Goal: Information Seeking & Learning: Learn about a topic

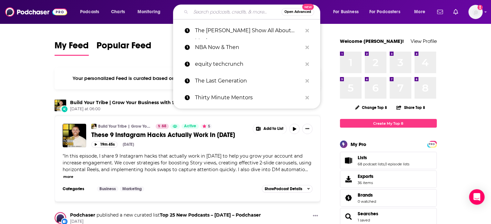
click at [210, 7] on input "Search podcasts, credits, & more..." at bounding box center [236, 12] width 91 height 10
click at [306, 30] on icon "Search podcasts, credits, & more..." at bounding box center [308, 30] width 4 height 5
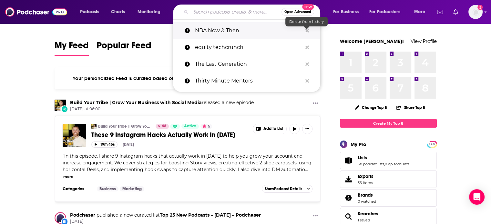
click at [307, 31] on icon "Search podcasts, credits, & more..." at bounding box center [308, 31] width 4 height 4
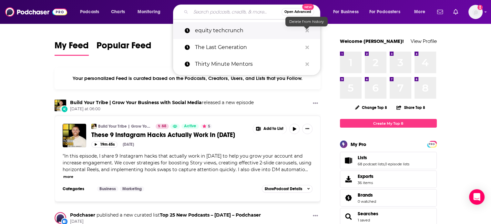
click at [307, 31] on icon "Search podcasts, credits, & more..." at bounding box center [308, 31] width 4 height 4
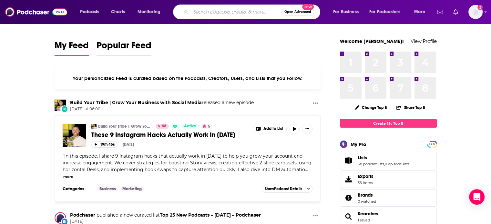
drag, startPoint x: 203, startPoint y: 2, endPoint x: 98, endPoint y: 50, distance: 115.5
click at [98, 50] on span "Popular Feed" at bounding box center [124, 47] width 55 height 15
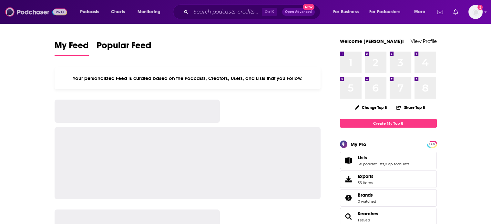
click at [63, 12] on img at bounding box center [36, 12] width 62 height 12
click at [104, 10] on icon "open menu" at bounding box center [103, 10] width 3 height 5
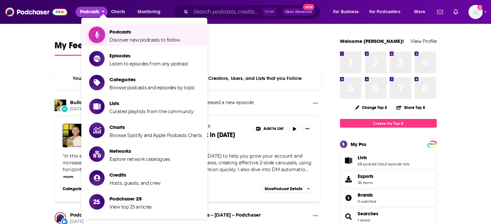
click at [101, 27] on span "Show item sub-menu" at bounding box center [97, 35] width 50 height 50
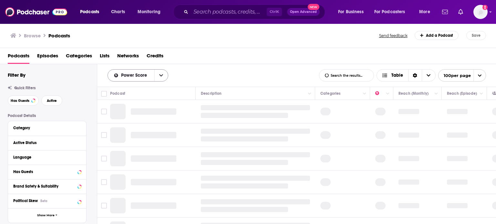
click at [163, 76] on button "open menu" at bounding box center [161, 76] width 14 height 12
click at [202, 67] on div "Power Score By Rating Trending New Power Score List Search Input Search the res…" at bounding box center [296, 75] width 399 height 23
